Goal: Navigation & Orientation: Find specific page/section

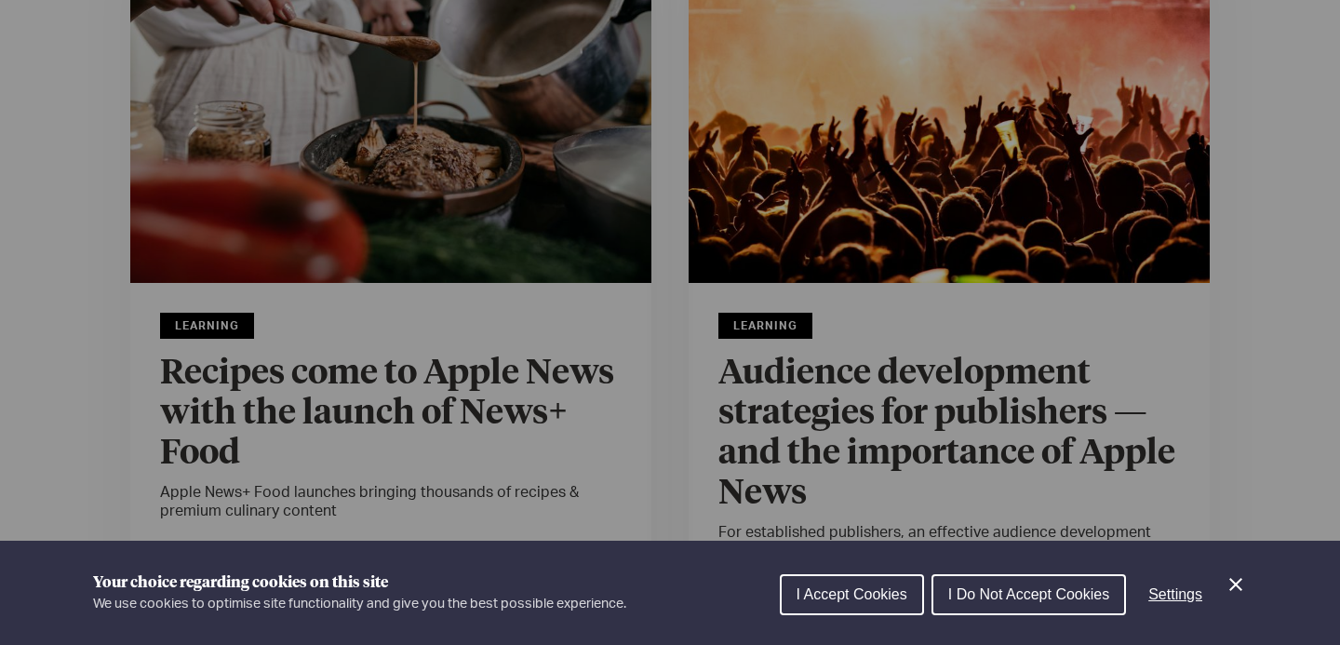
click at [872, 586] on span "I Accept Cookies" at bounding box center [851, 594] width 111 height 16
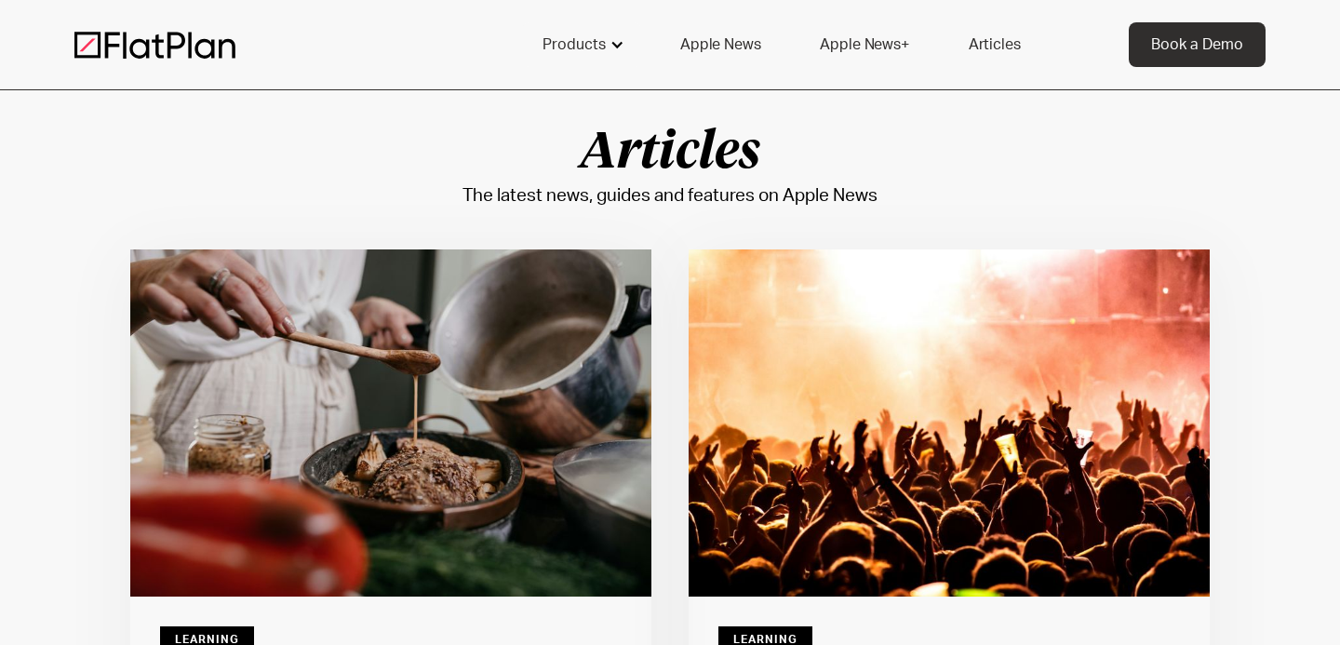
click at [608, 38] on div "Products" at bounding box center [581, 44] width 123 height 45
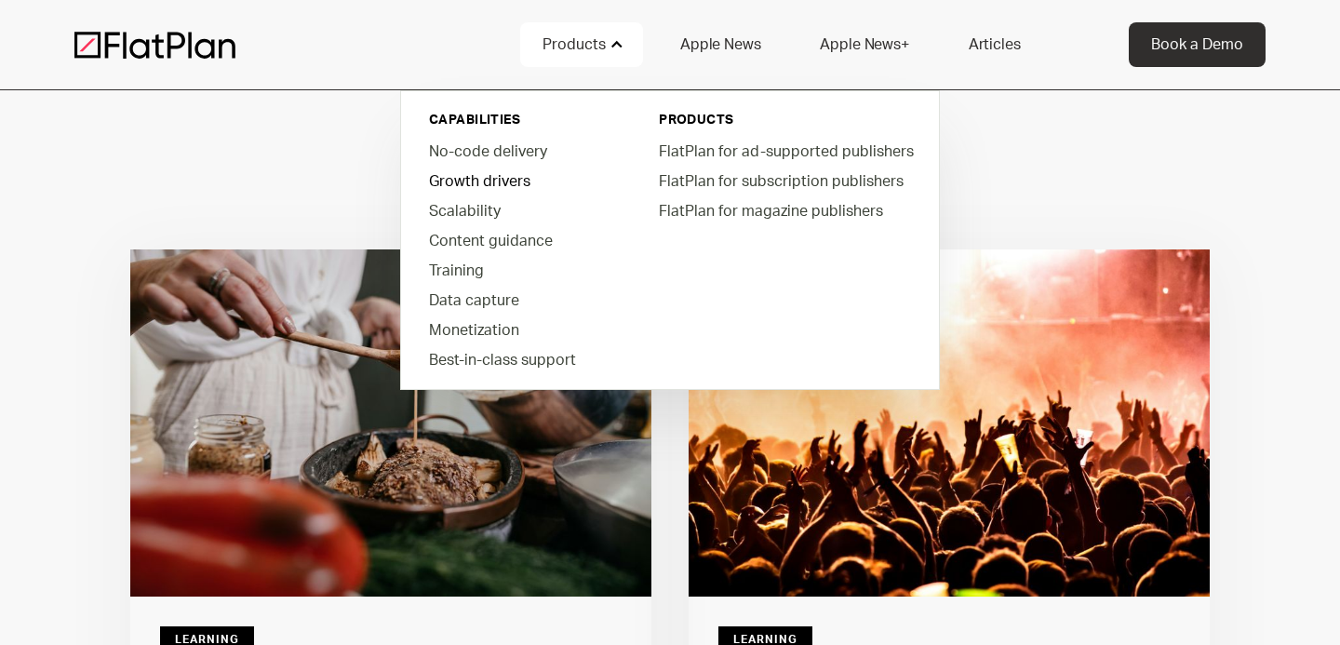
click at [454, 181] on link "Growth drivers" at bounding box center [519, 181] width 211 height 30
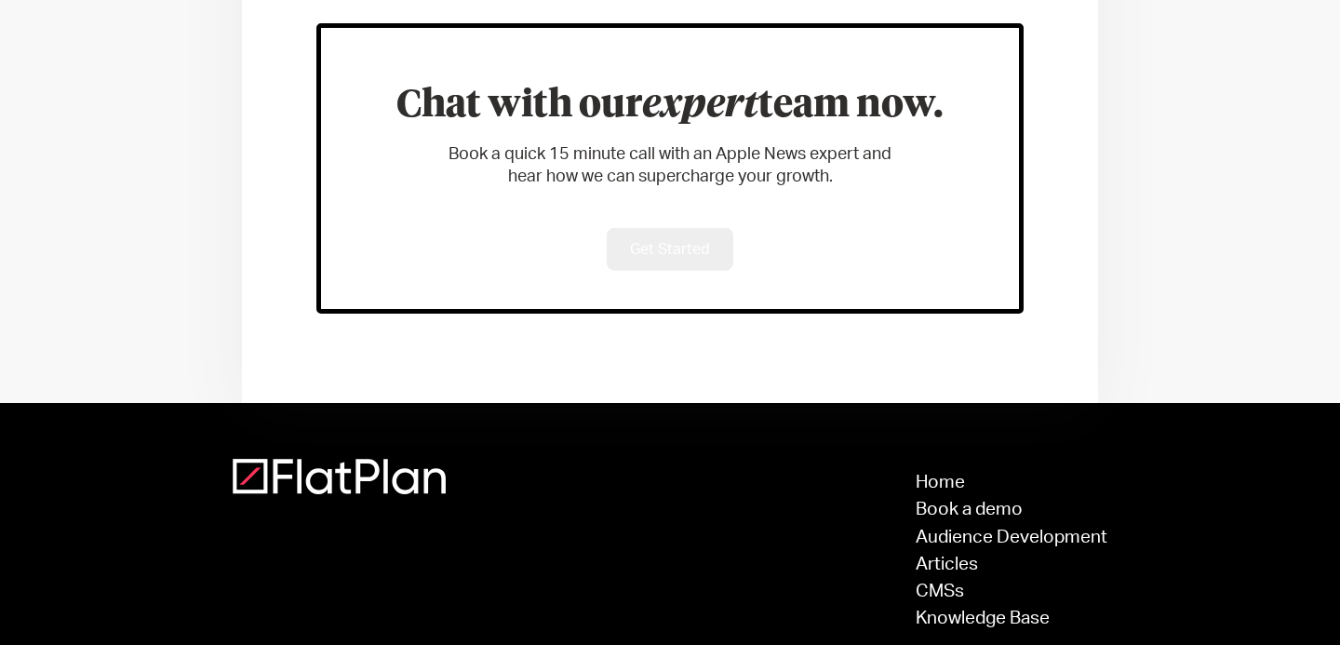
scroll to position [1482, 0]
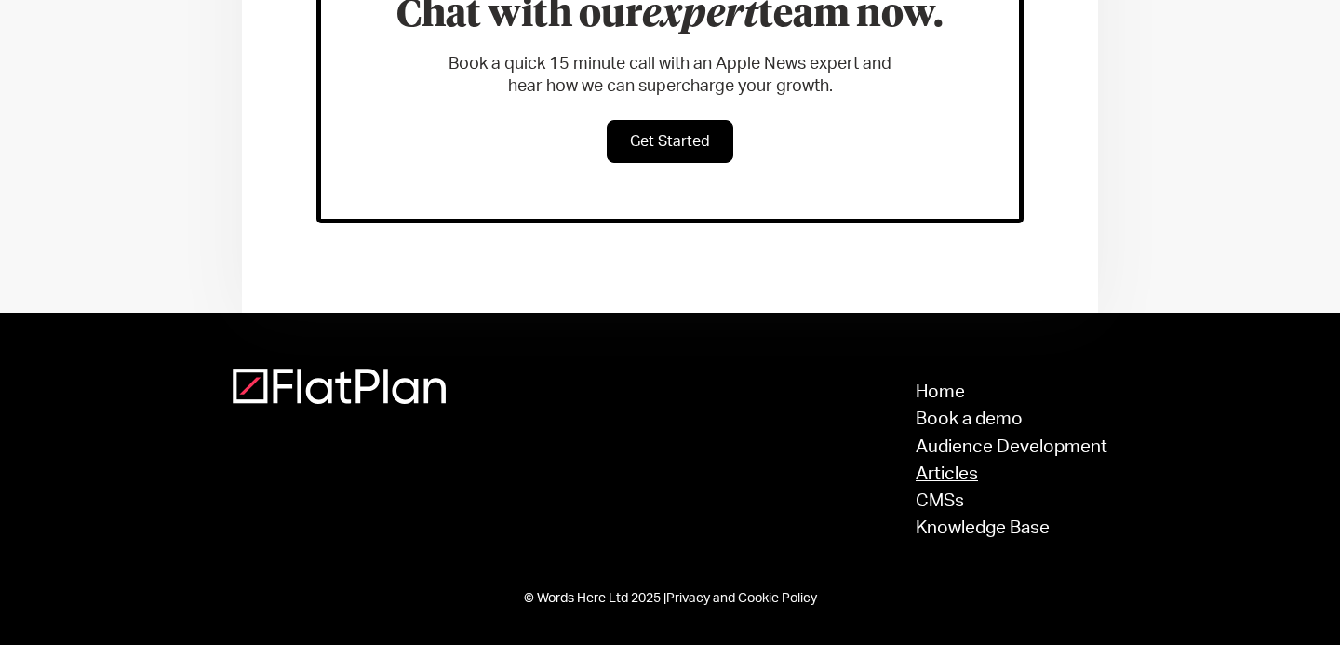
click at [941, 478] on link "Articles" at bounding box center [1012, 474] width 192 height 18
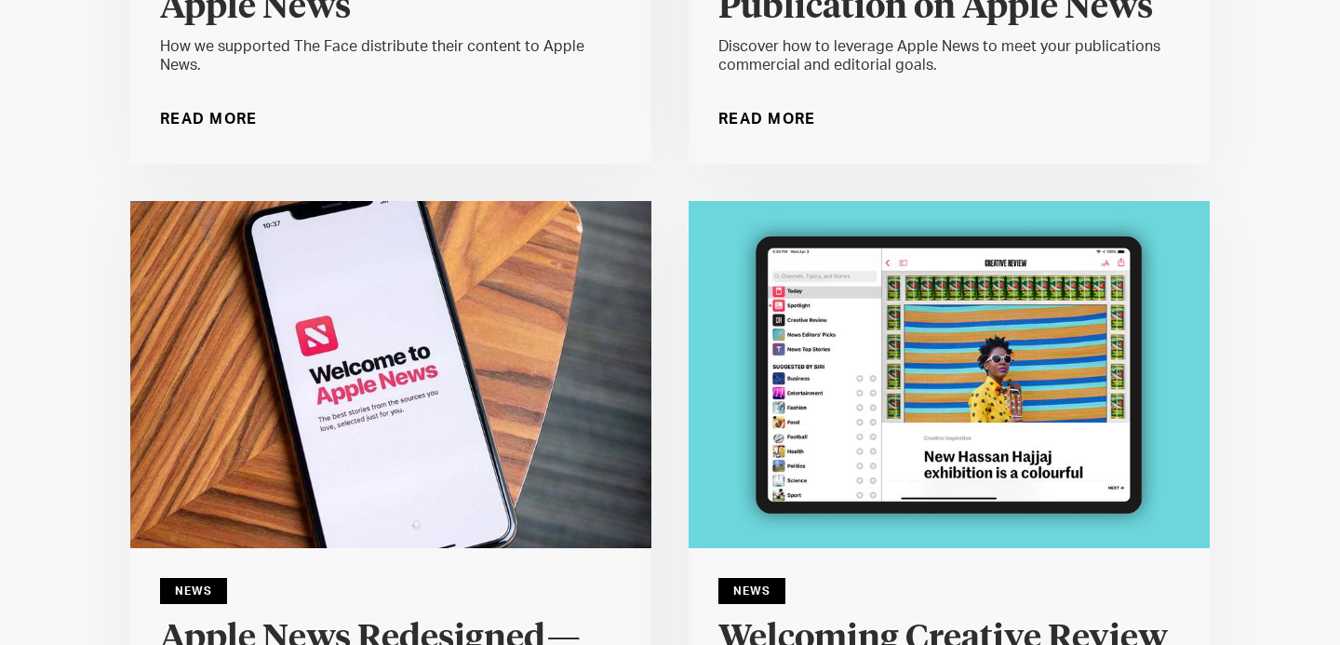
scroll to position [21992, 0]
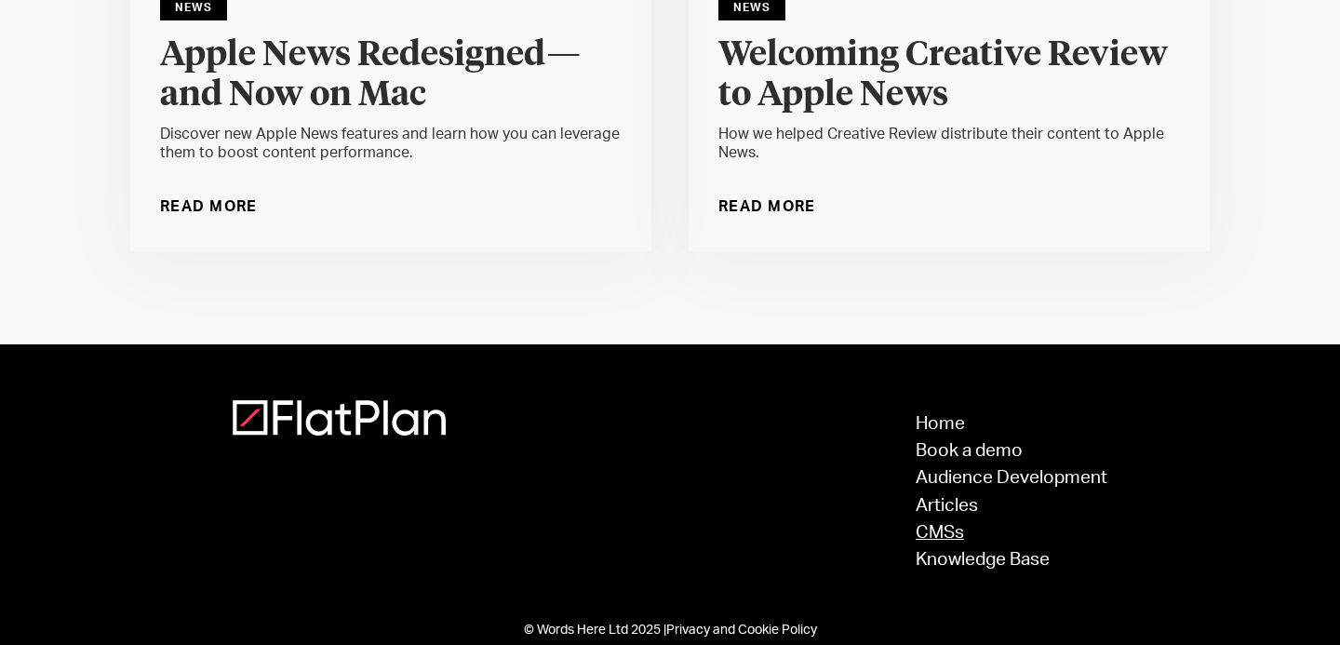
click at [949, 524] on link "CMSs" at bounding box center [1012, 533] width 192 height 18
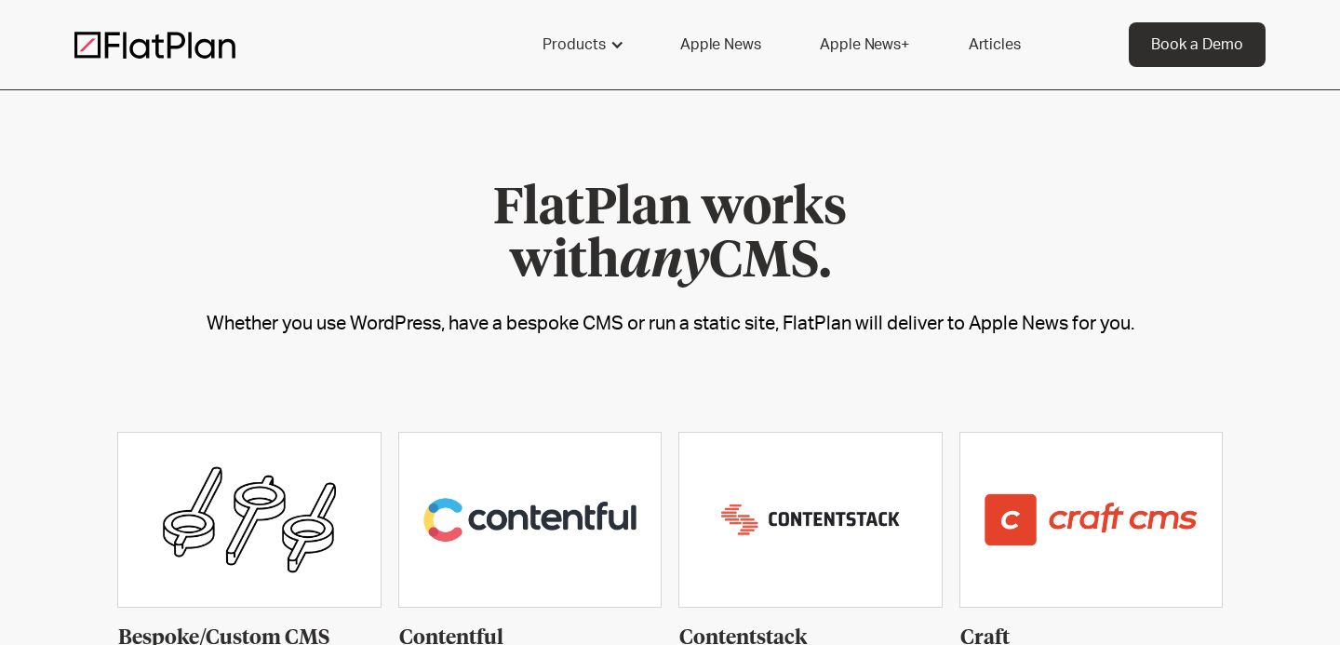
click at [105, 49] on img at bounding box center [154, 45] width 161 height 28
